Goal: Task Accomplishment & Management: Manage account settings

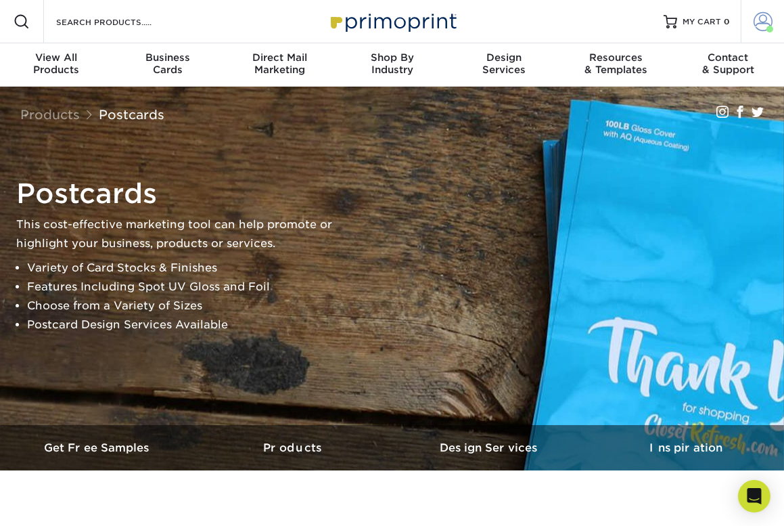
click at [762, 27] on span at bounding box center [762, 21] width 19 height 19
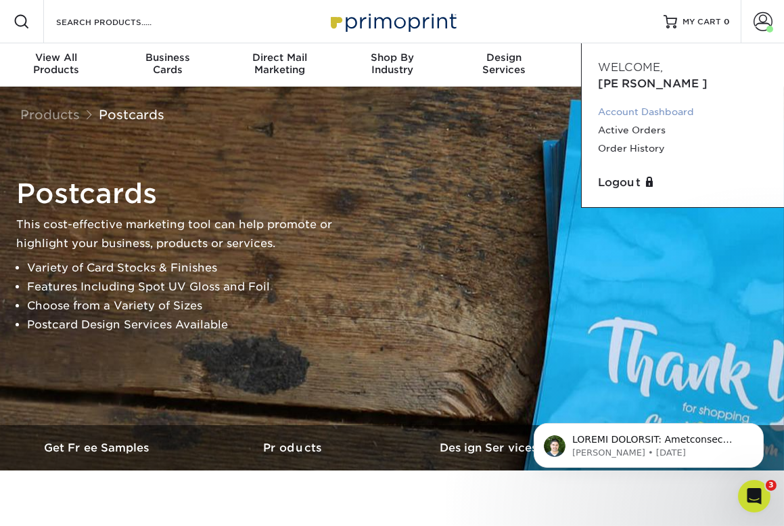
click at [636, 103] on link "Account Dashboard" at bounding box center [683, 112] width 170 height 18
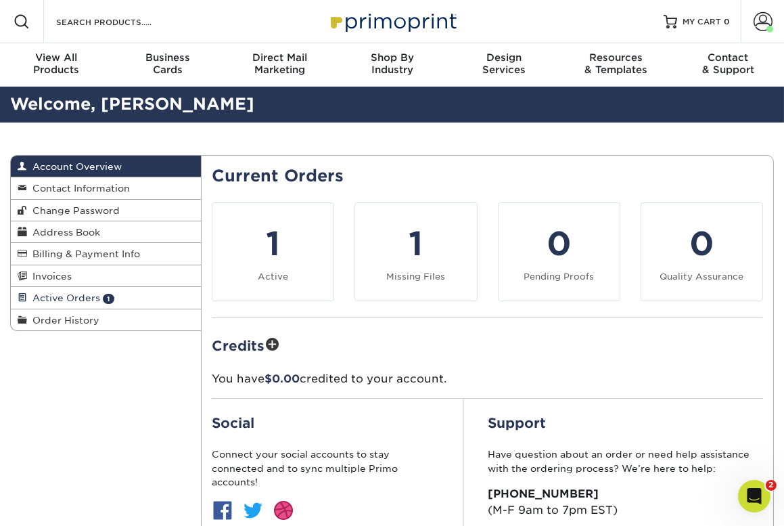
click at [66, 297] on span "Active Orders" at bounding box center [63, 297] width 73 height 11
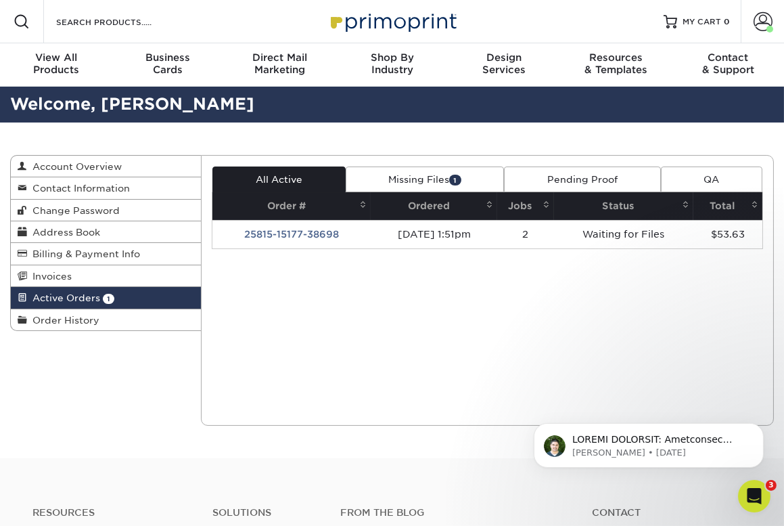
click at [444, 180] on link "Missing Files 1" at bounding box center [425, 179] width 159 height 26
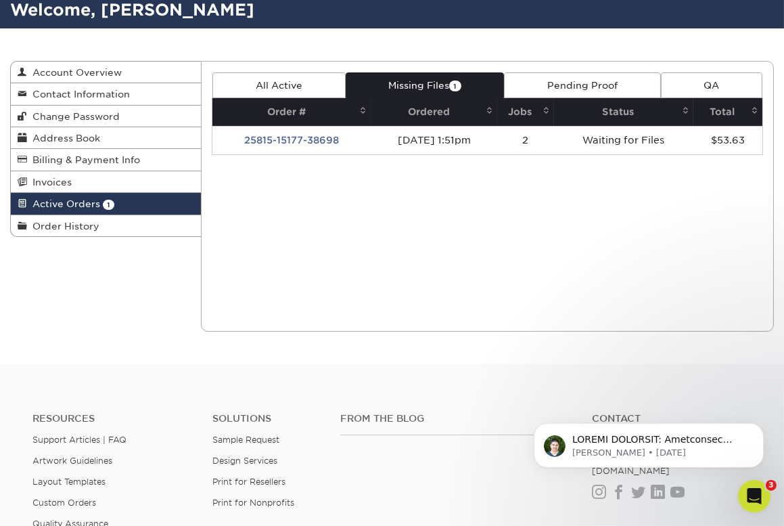
scroll to position [98, 0]
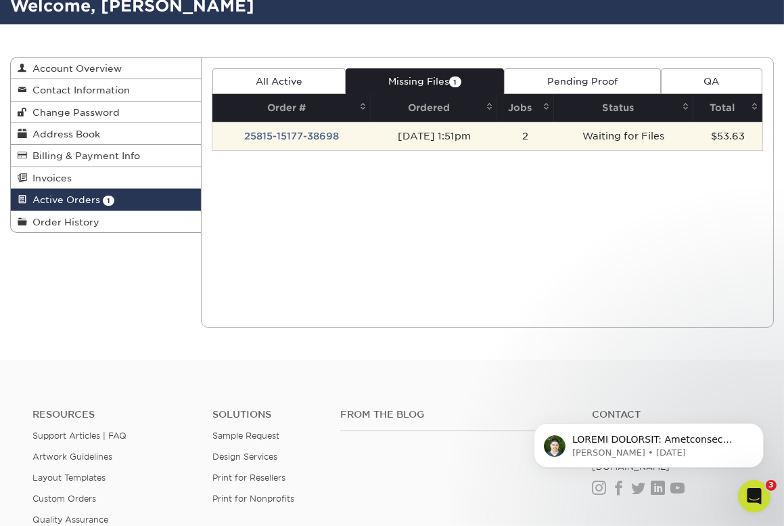
click at [304, 134] on td "25815-15177-38698" at bounding box center [291, 136] width 158 height 28
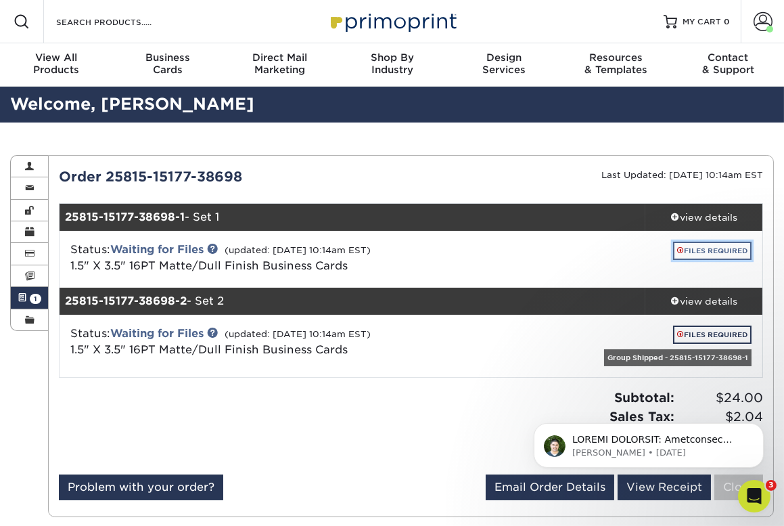
click at [714, 247] on link "FILES REQUIRED" at bounding box center [712, 250] width 78 height 18
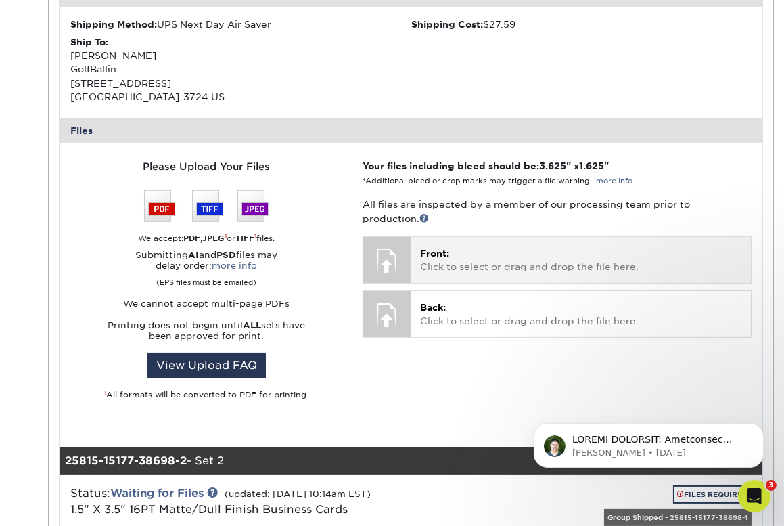
scroll to position [440, 0]
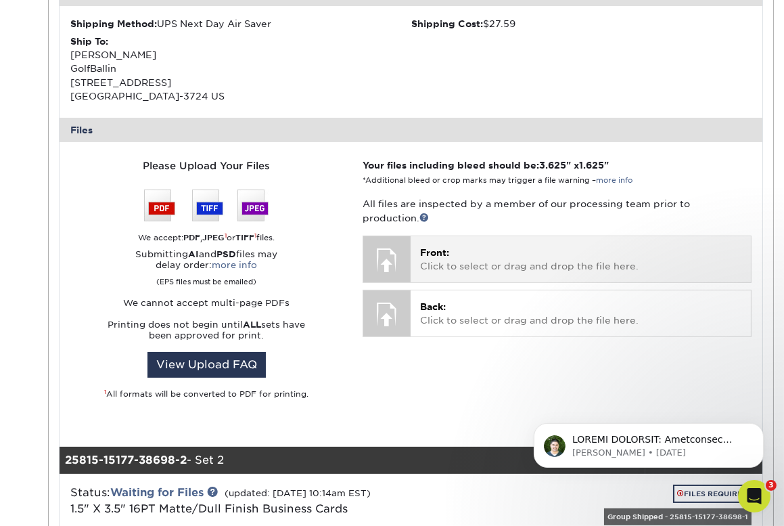
click at [456, 258] on p "Front: Click to select or drag and drop the file here." at bounding box center [580, 260] width 321 height 28
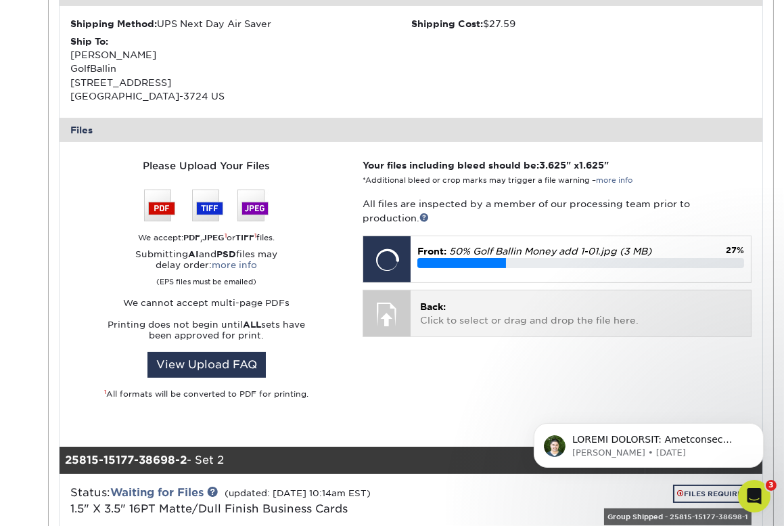
click at [489, 311] on p "Back: Click to select or drag and drop the file here." at bounding box center [580, 314] width 321 height 28
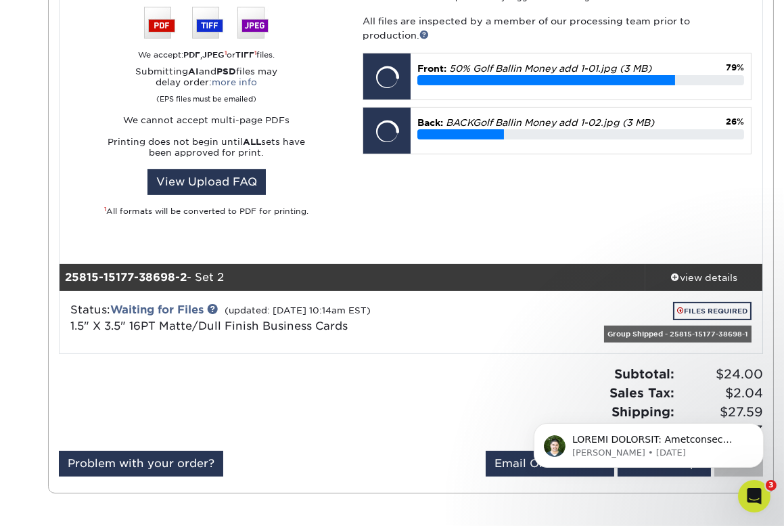
scroll to position [453, 0]
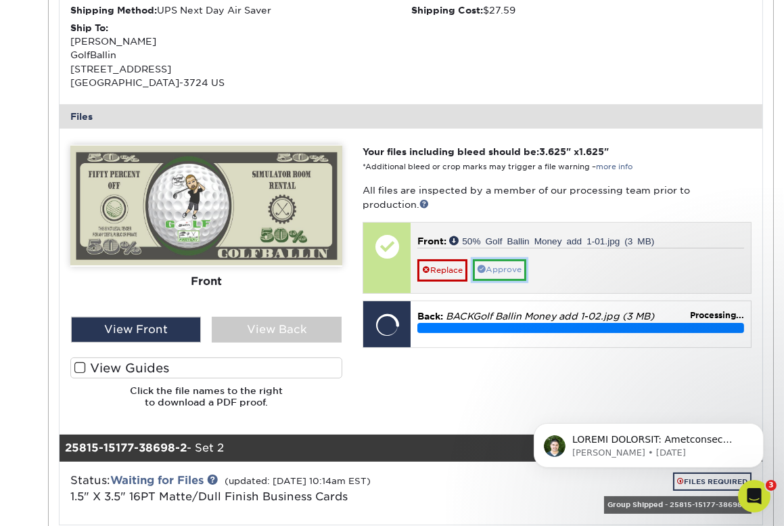
click at [500, 271] on link "Approve" at bounding box center [499, 269] width 53 height 21
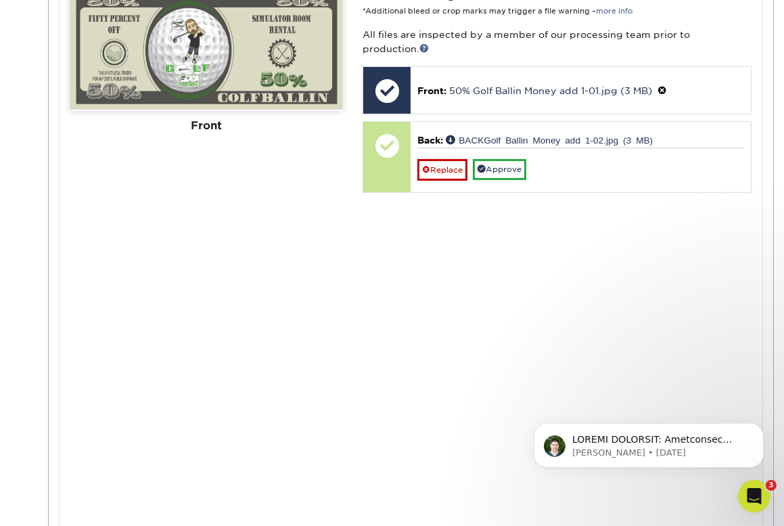
scroll to position [603, 0]
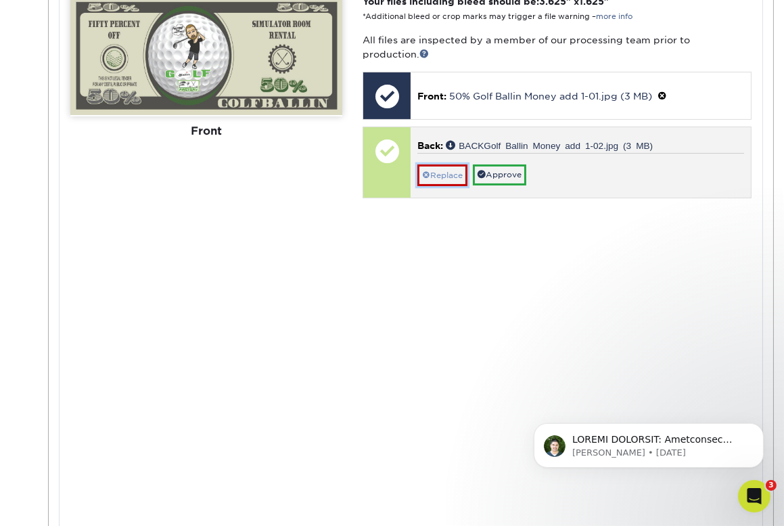
click at [449, 176] on link "Replace" at bounding box center [442, 175] width 50 height 22
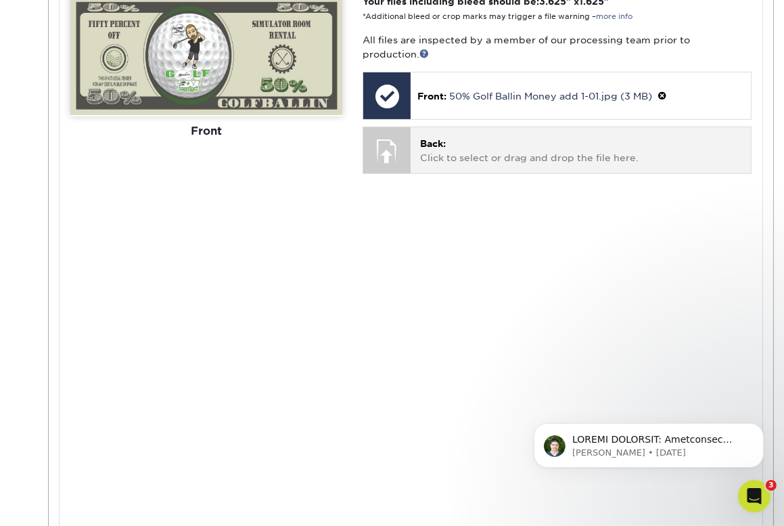
click at [395, 149] on div at bounding box center [386, 150] width 47 height 47
click at [480, 154] on p "Back: Click to select or drag and drop the file here." at bounding box center [580, 151] width 321 height 28
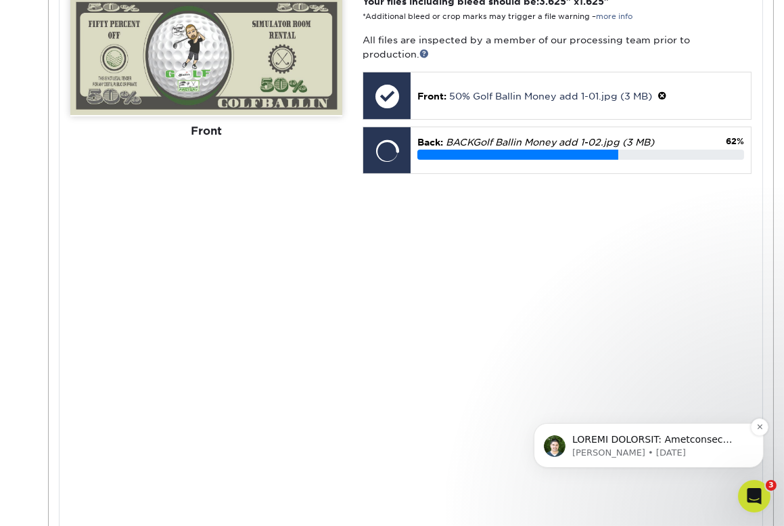
click at [707, 460] on div "Matthew • 1w ago" at bounding box center [648, 444] width 230 height 45
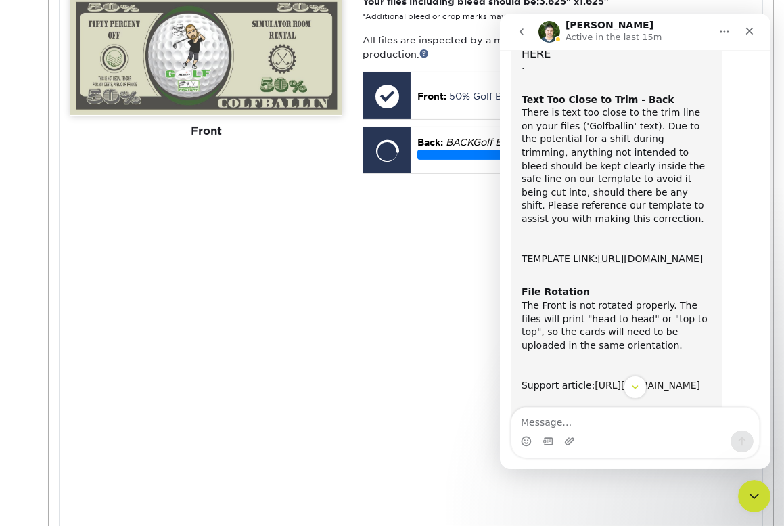
scroll to position [559, 0]
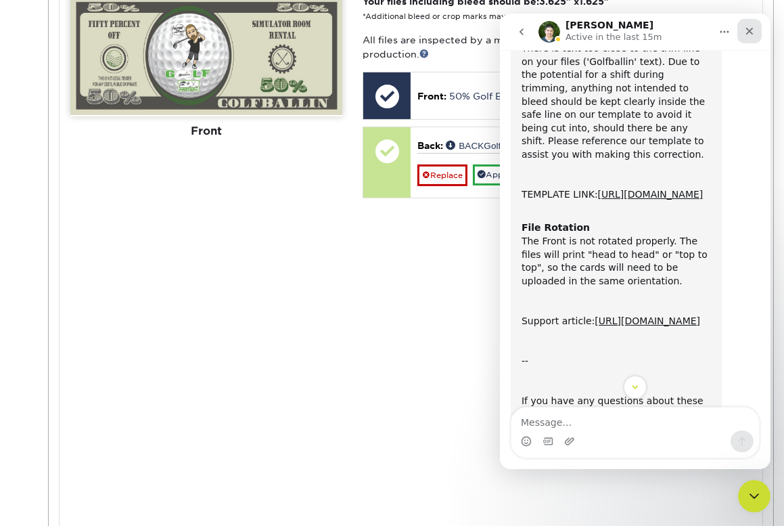
click at [747, 33] on icon "Close" at bounding box center [748, 31] width 11 height 11
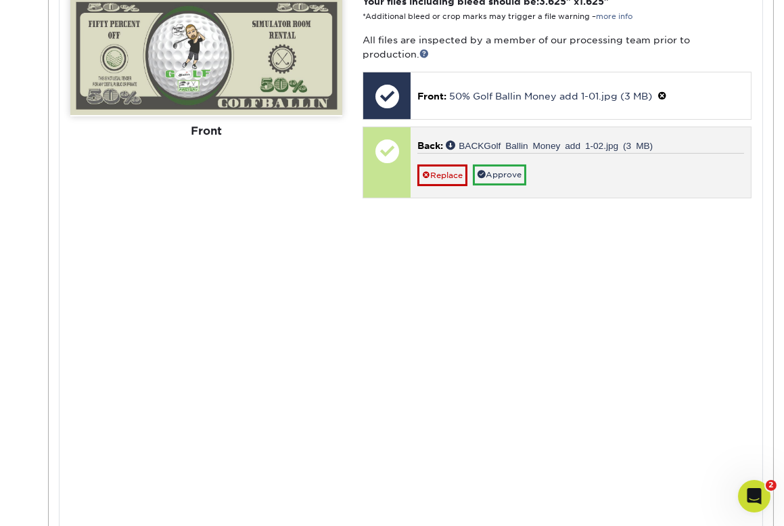
scroll to position [795, 0]
click at [446, 175] on link "Replace" at bounding box center [442, 175] width 50 height 22
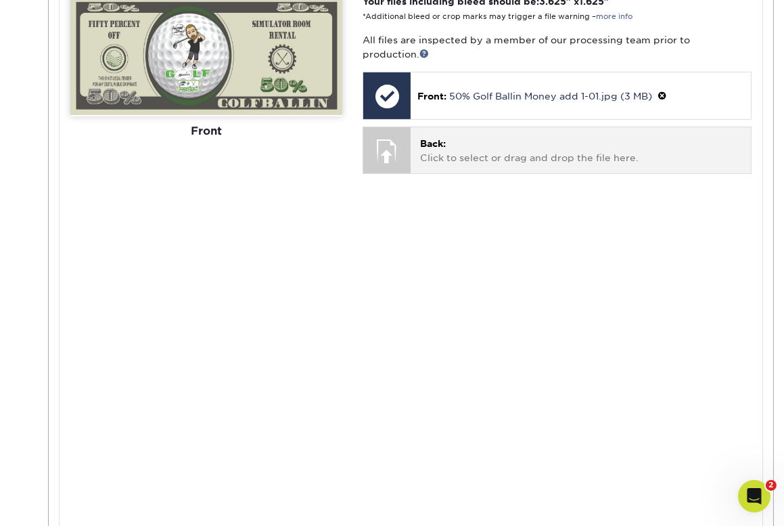
click at [392, 146] on div at bounding box center [386, 150] width 47 height 47
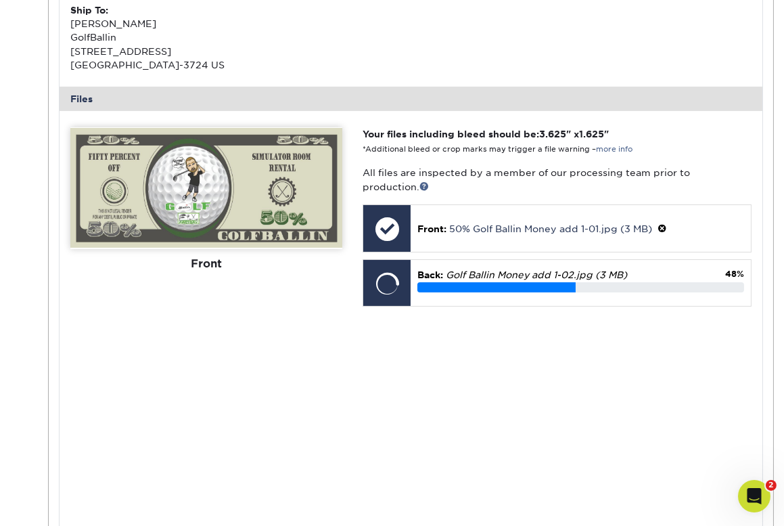
scroll to position [795, 0]
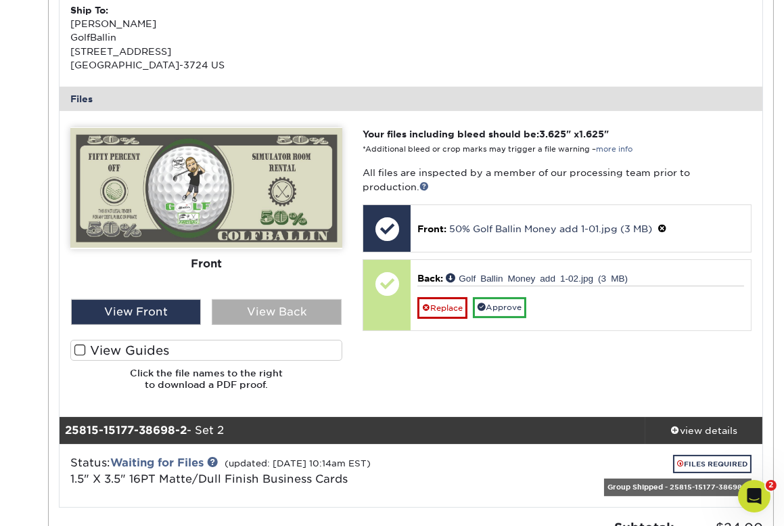
click at [257, 302] on div "View Back" at bounding box center [277, 312] width 130 height 26
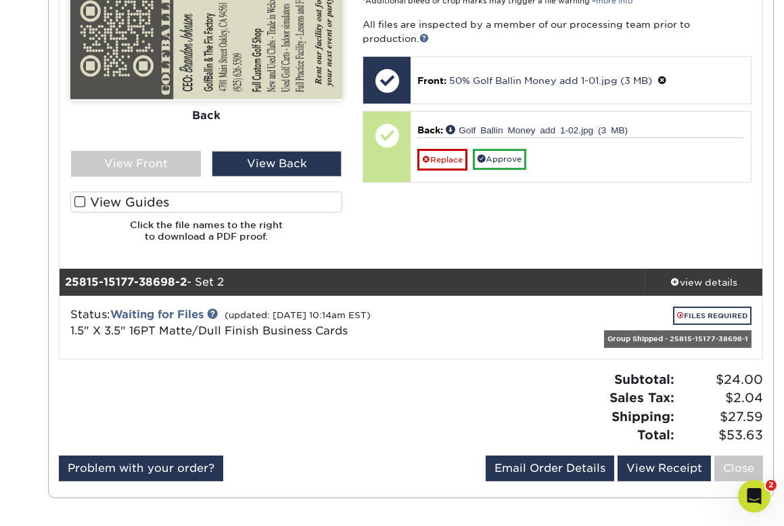
scroll to position [615, 0]
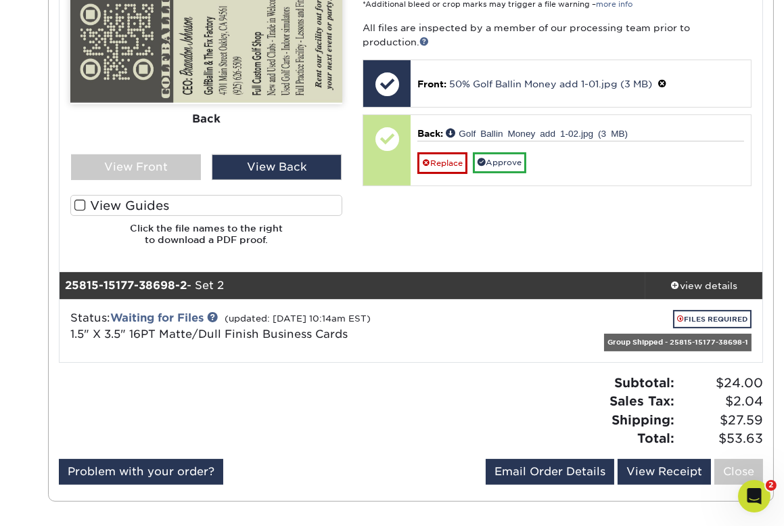
click at [78, 202] on span at bounding box center [79, 205] width 11 height 13
click at [0, 0] on input "View Guides" at bounding box center [0, 0] width 0 height 0
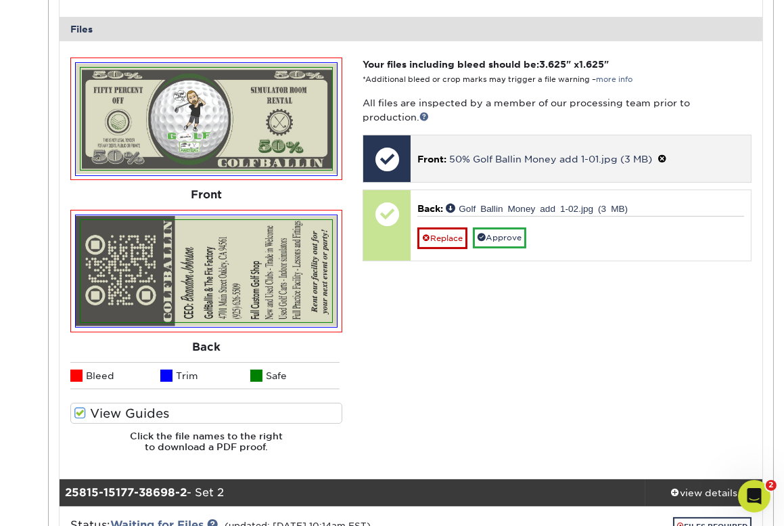
scroll to position [540, 0]
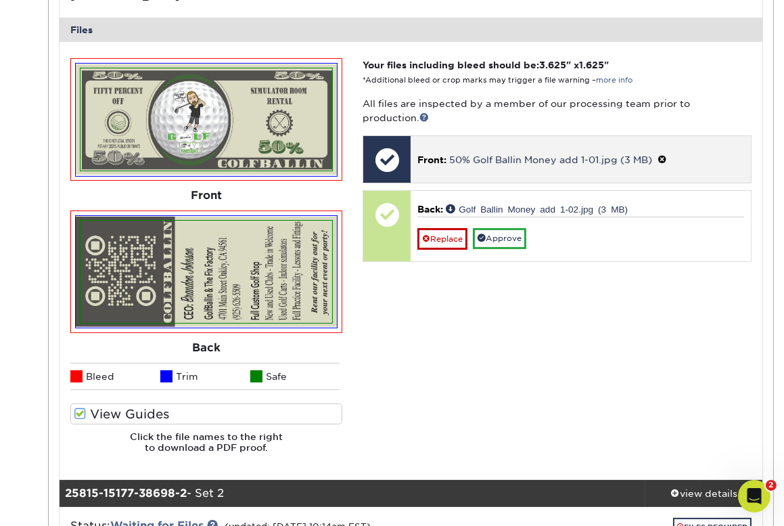
click at [446, 156] on span "Front:" at bounding box center [431, 159] width 29 height 11
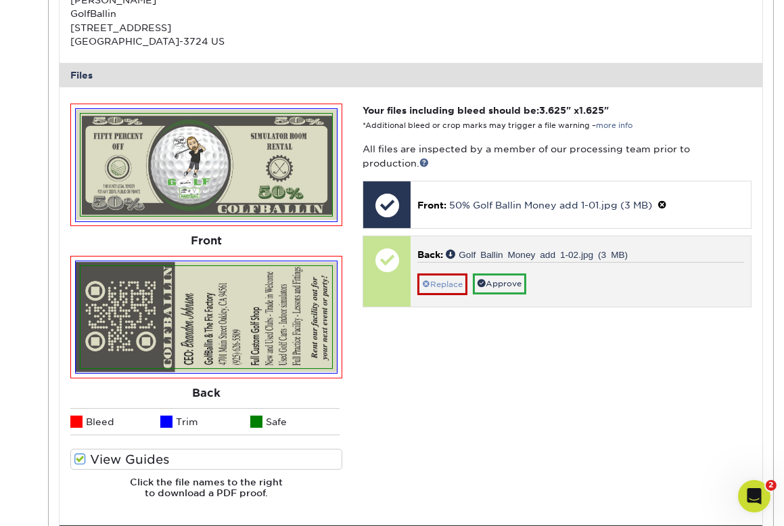
scroll to position [519, 0]
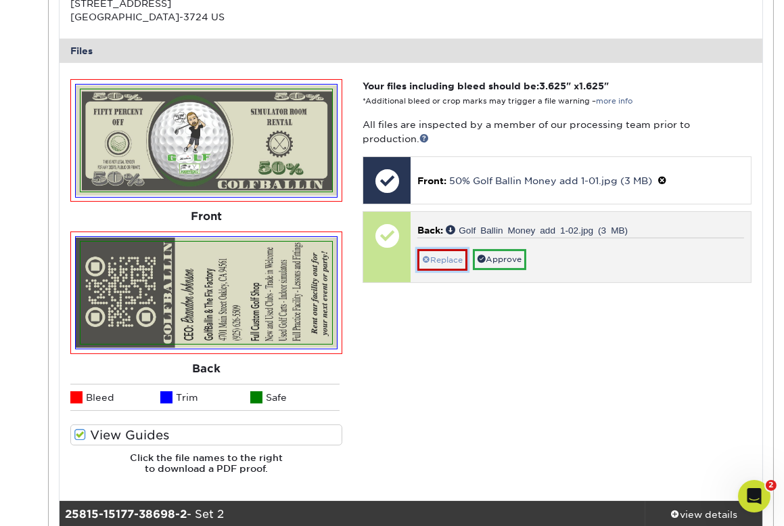
click at [449, 260] on link "Replace" at bounding box center [442, 260] width 50 height 22
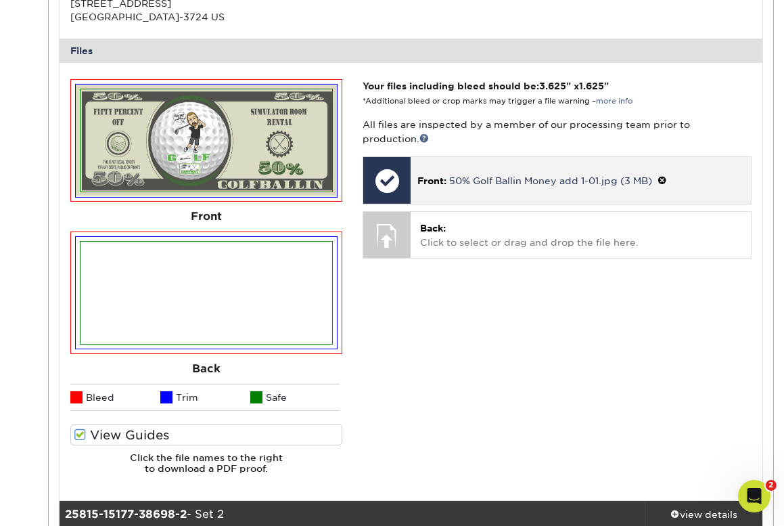
click at [667, 179] on span at bounding box center [661, 180] width 9 height 11
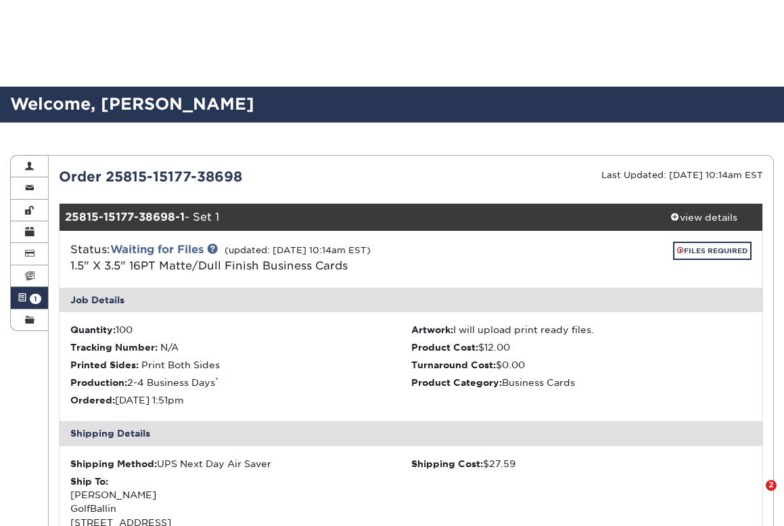
scroll to position [519, 0]
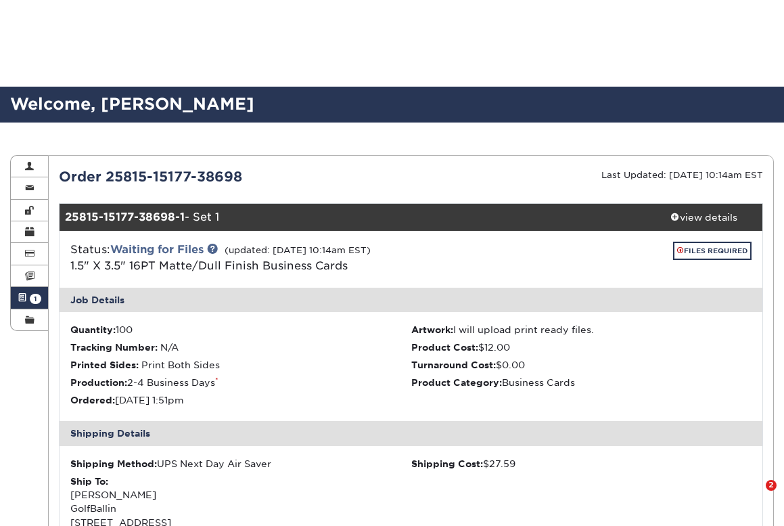
scroll to position [1841, 0]
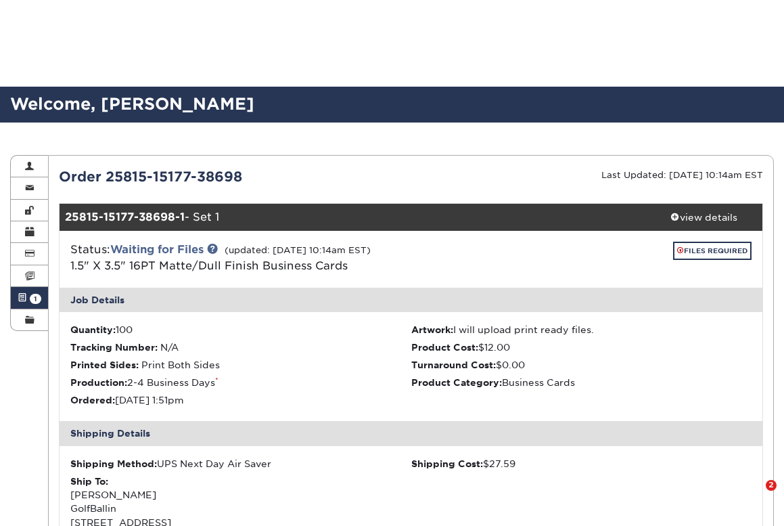
scroll to position [1841, 0]
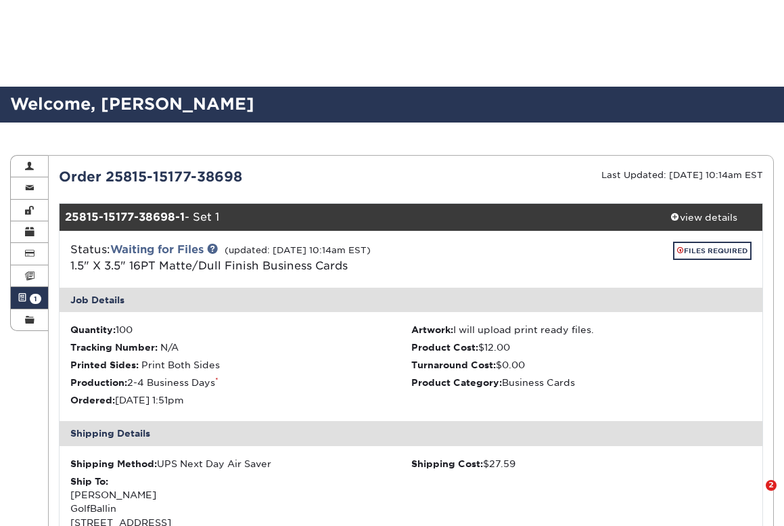
scroll to position [1841, 0]
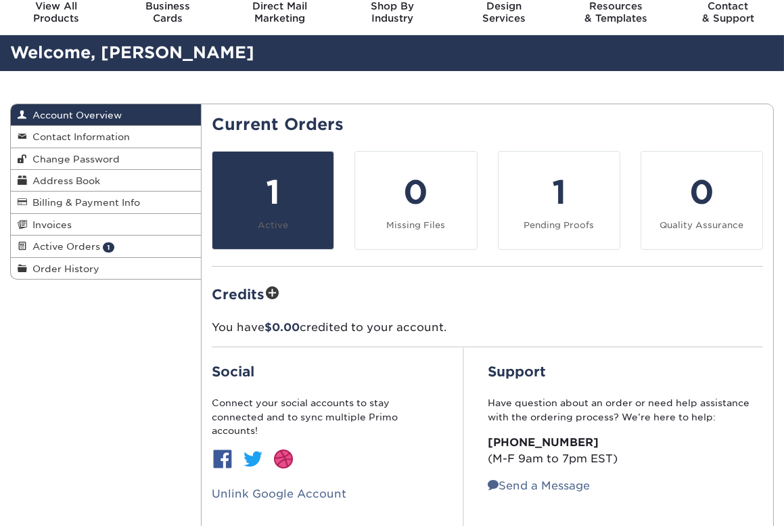
scroll to position [55, 0]
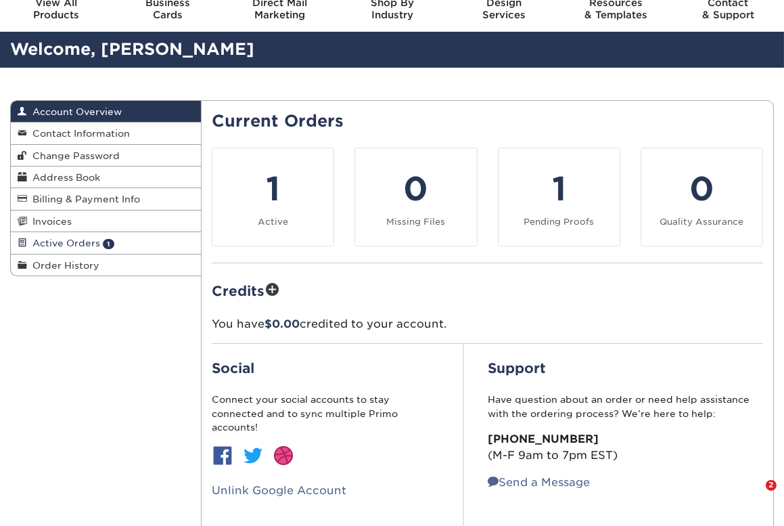
click at [60, 243] on span "Active Orders" at bounding box center [63, 242] width 73 height 11
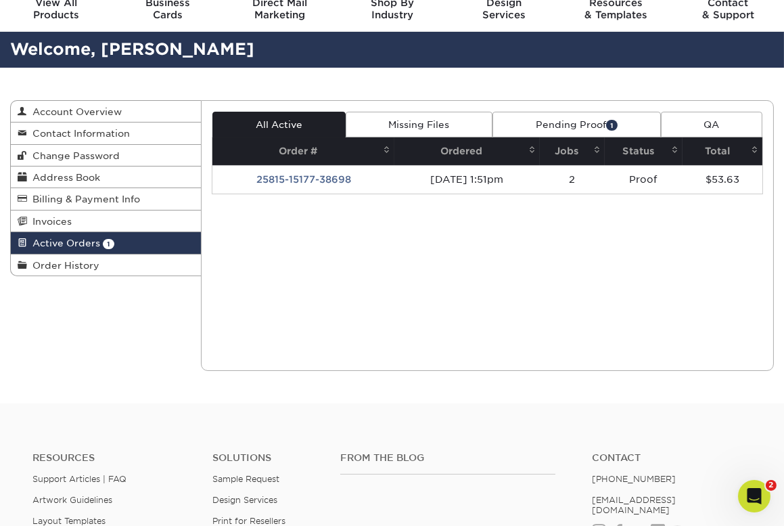
click at [560, 122] on link "Pending Proof 1" at bounding box center [576, 125] width 168 height 26
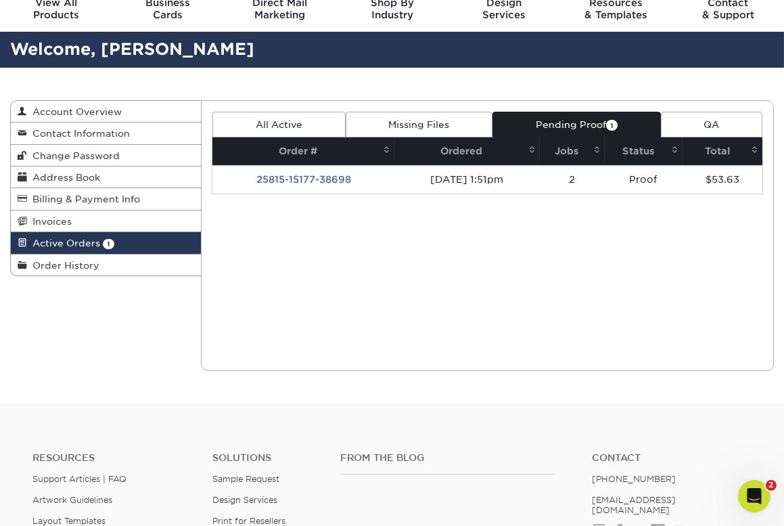
click at [681, 121] on link "QA" at bounding box center [711, 125] width 101 height 26
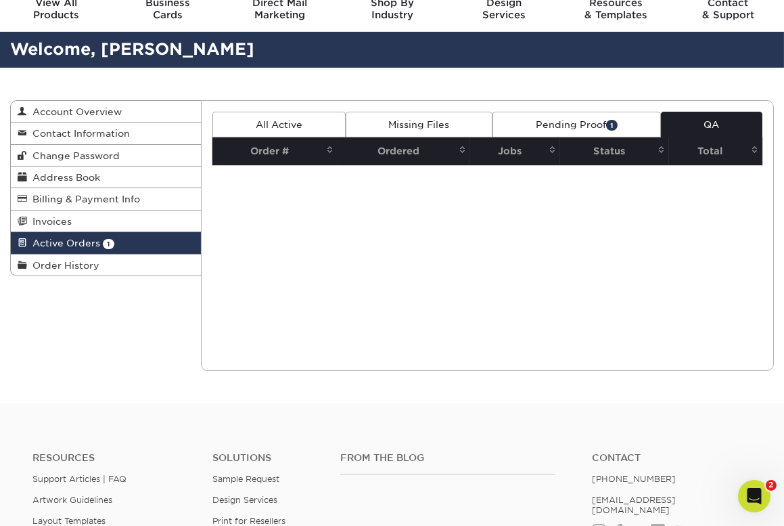
click at [391, 124] on link "Missing Files" at bounding box center [419, 125] width 147 height 26
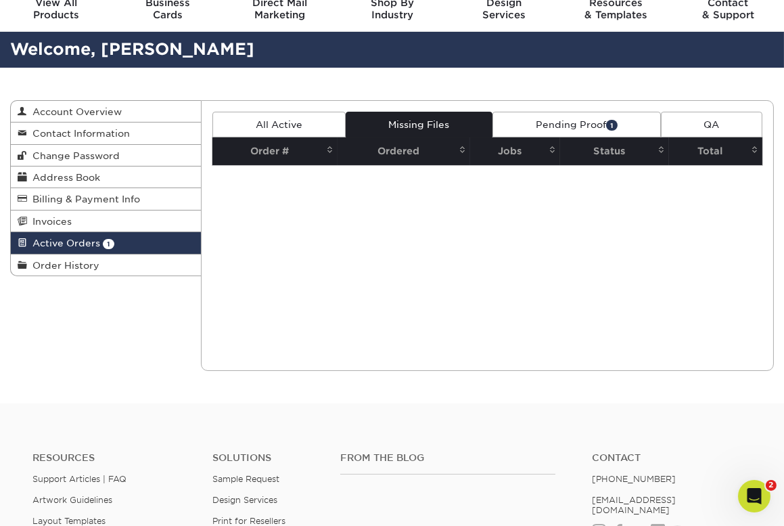
click at [571, 122] on link "Pending Proof 1" at bounding box center [576, 125] width 168 height 26
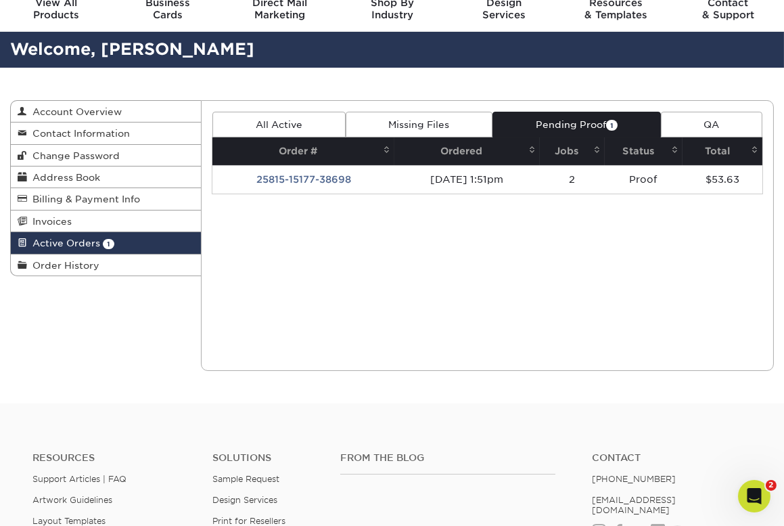
click at [313, 131] on link "All Active" at bounding box center [278, 125] width 133 height 26
